Goal: Navigation & Orientation: Go to known website

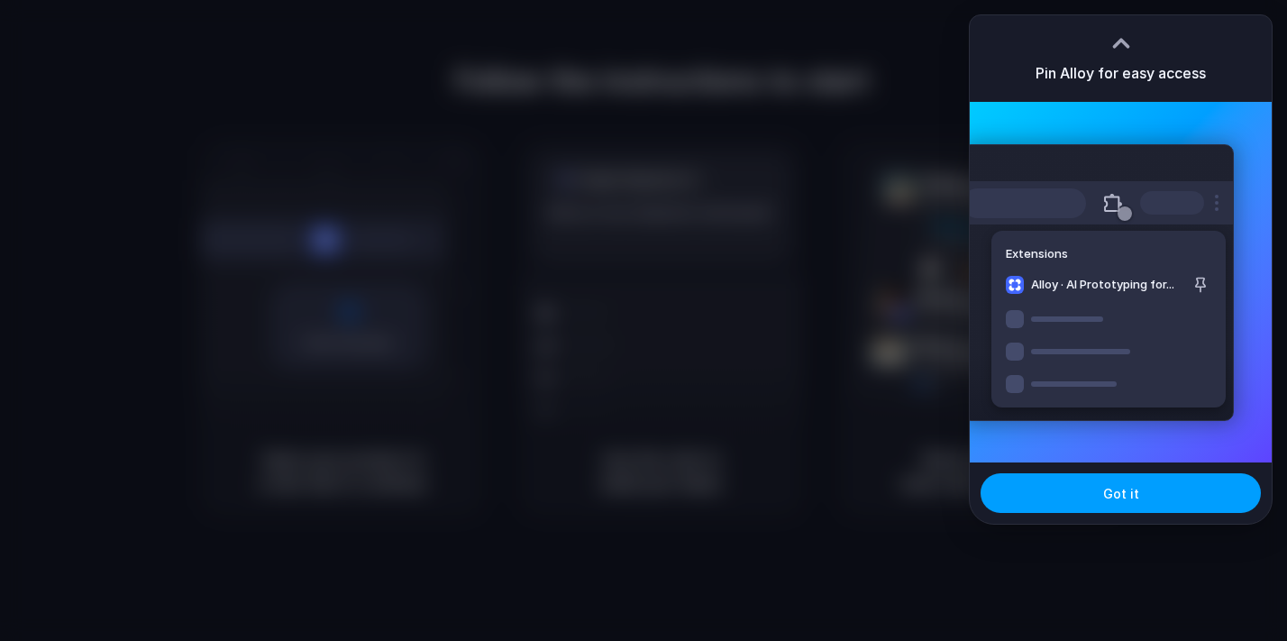
click at [1121, 495] on span "Got it" at bounding box center [1121, 493] width 36 height 19
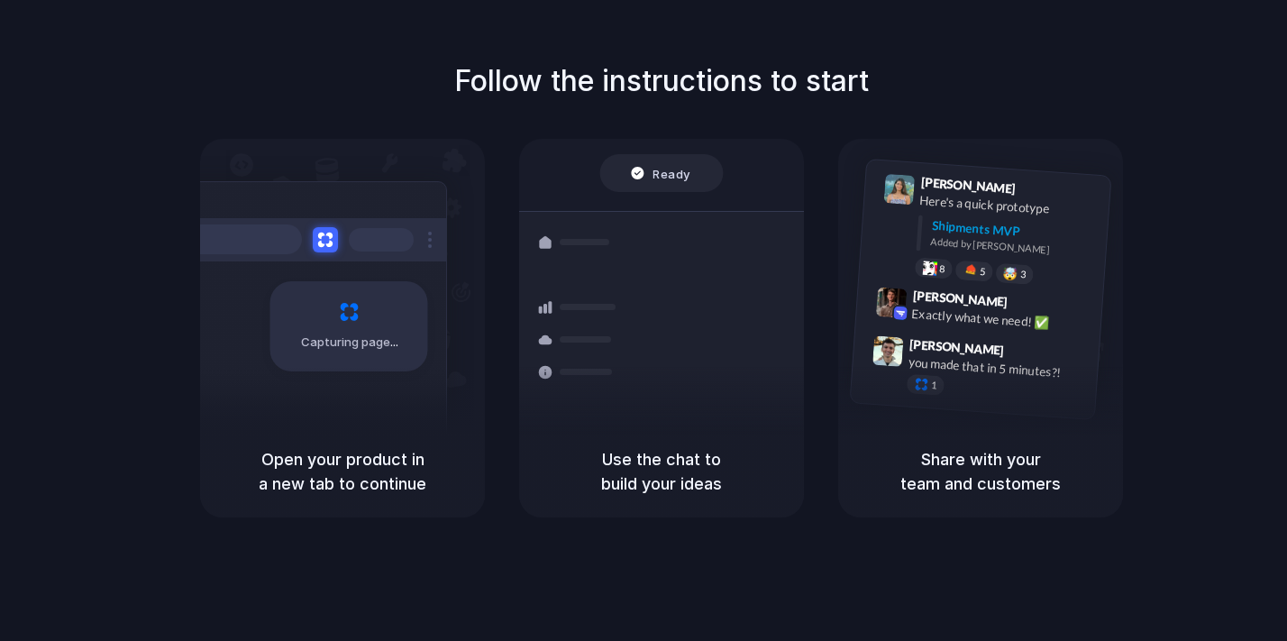
click at [390, 440] on div "Open your product in a new tab to continue" at bounding box center [342, 471] width 285 height 92
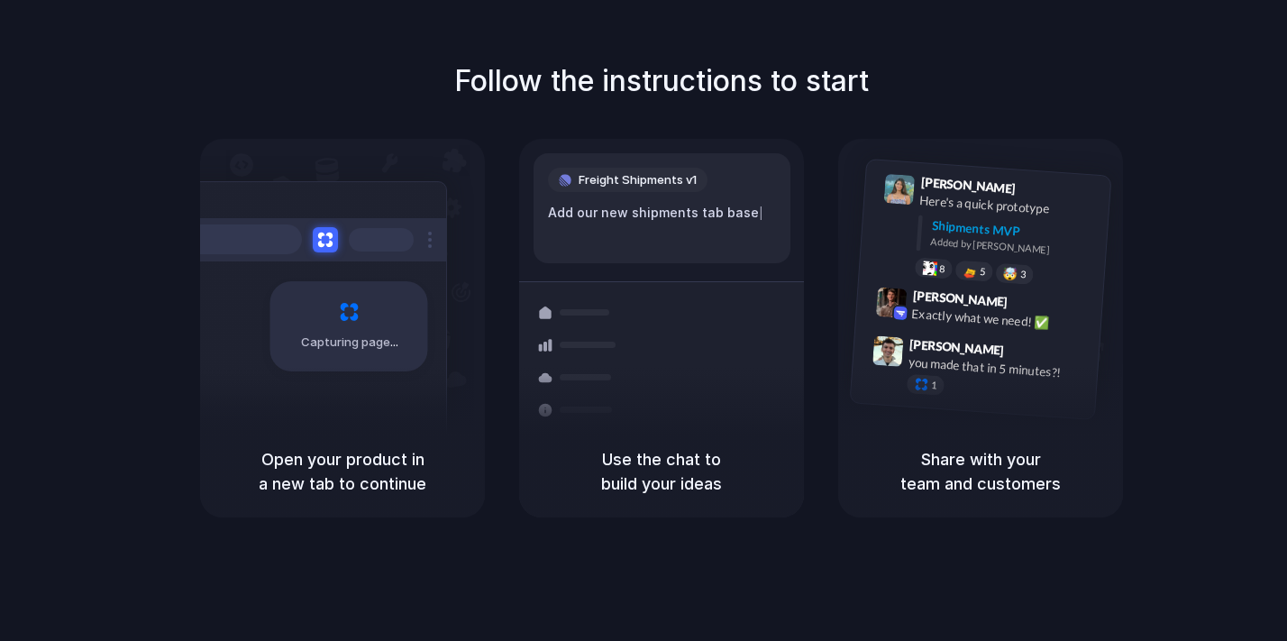
click at [402, 318] on div "Capturing page" at bounding box center [349, 326] width 158 height 90
